Goal: Task Accomplishment & Management: Manage account settings

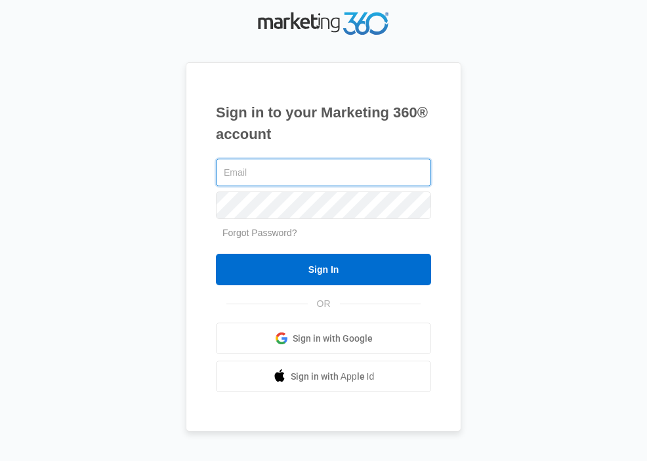
type input "[EMAIL_ADDRESS][DOMAIN_NAME]"
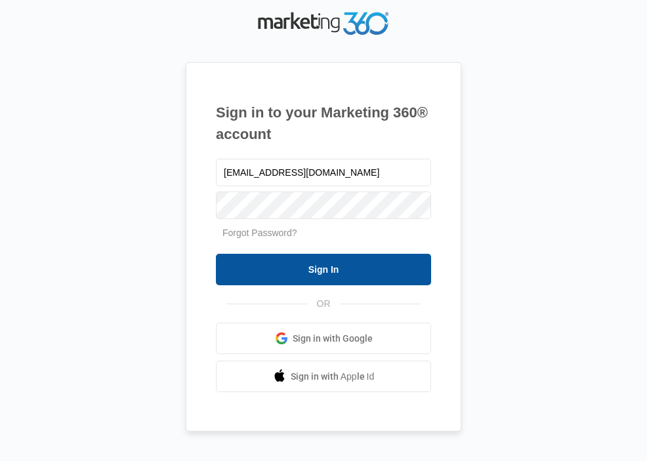
click at [339, 270] on input "Sign In" at bounding box center [323, 269] width 215 height 31
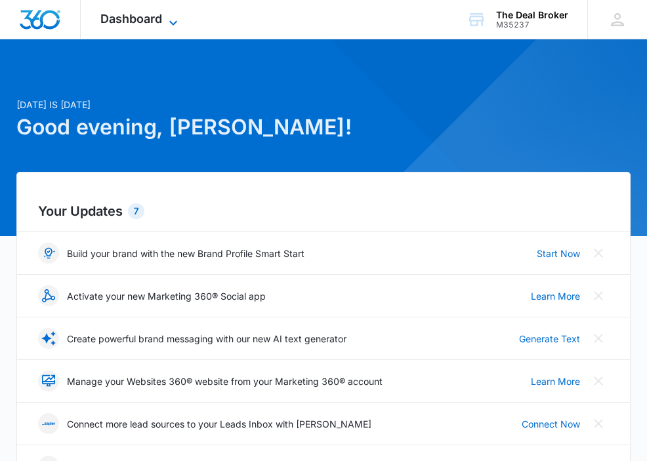
click at [176, 17] on icon at bounding box center [173, 23] width 16 height 16
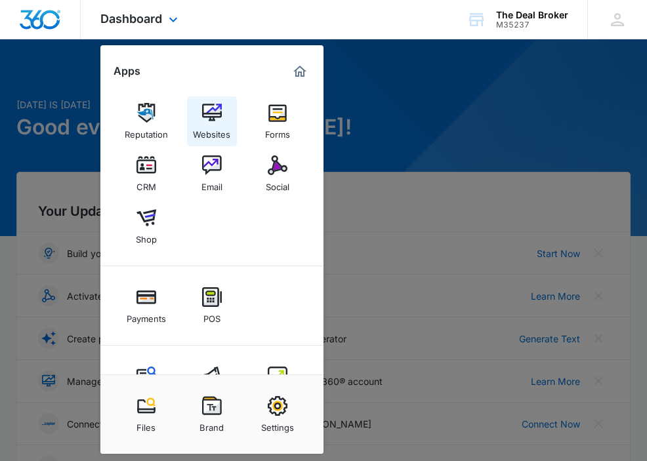
click at [213, 115] on img at bounding box center [212, 113] width 20 height 20
